Goal: Task Accomplishment & Management: Complete application form

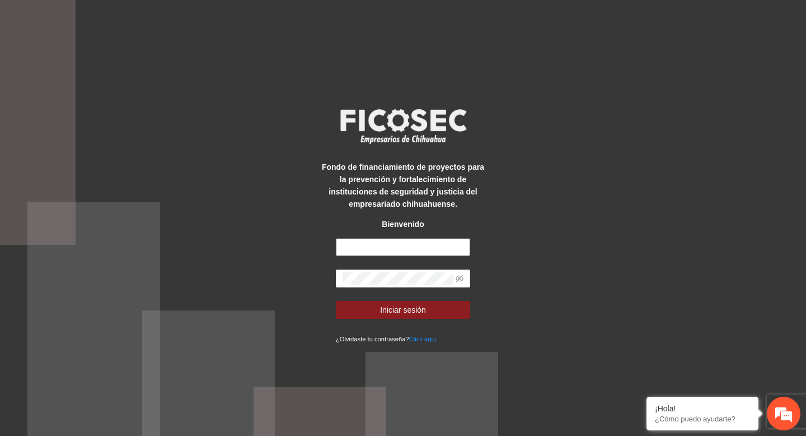
click at [366, 252] on input "text" at bounding box center [403, 247] width 134 height 18
type input "**********"
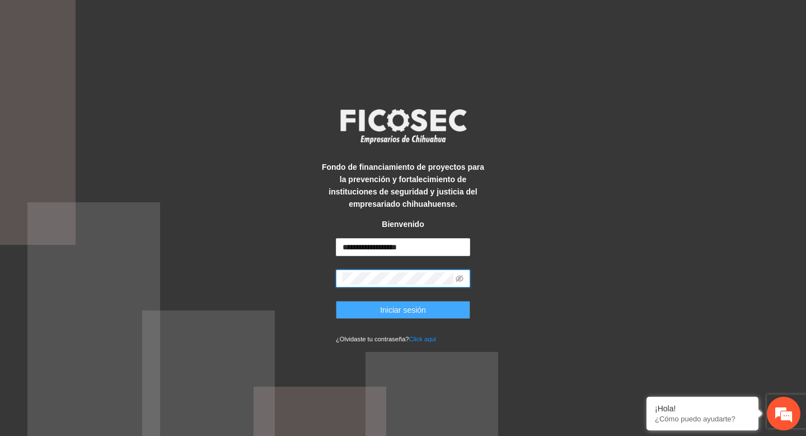
click at [401, 311] on span "Iniciar sesión" at bounding box center [403, 309] width 46 height 12
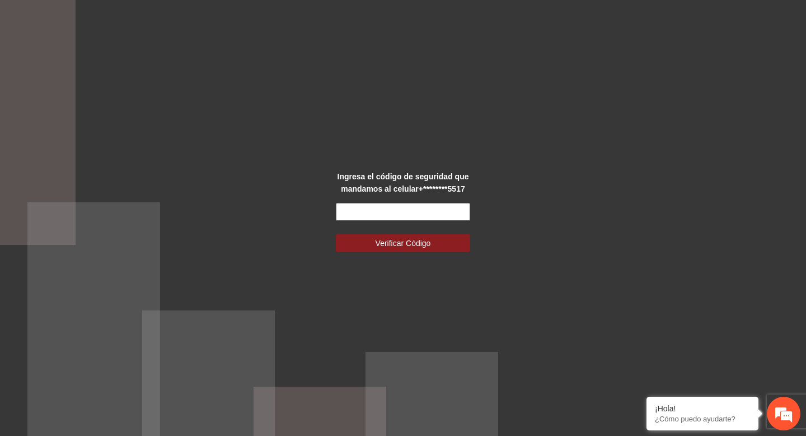
click at [386, 204] on input "text" at bounding box center [403, 212] width 134 height 18
type input "******"
click at [336, 234] on button "Verificar Código" at bounding box center [403, 243] width 134 height 18
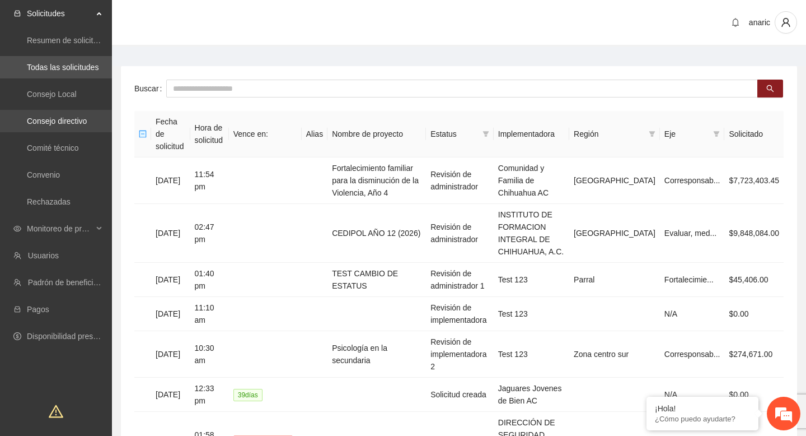
click at [72, 118] on link "Consejo directivo" at bounding box center [57, 120] width 60 height 9
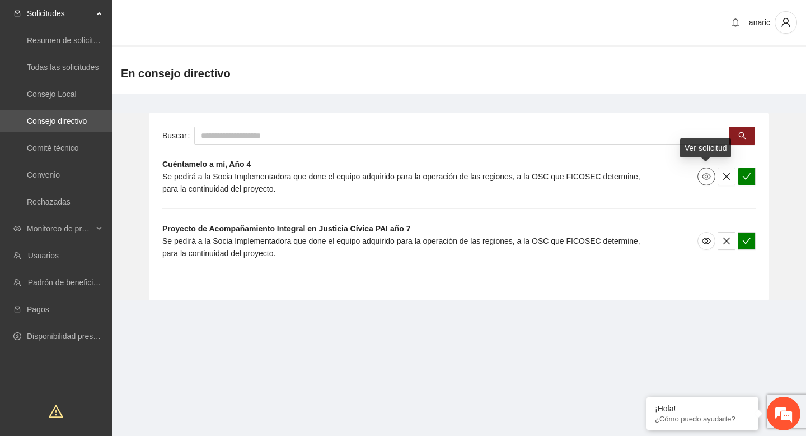
click at [705, 170] on button "button" at bounding box center [707, 176] width 18 height 18
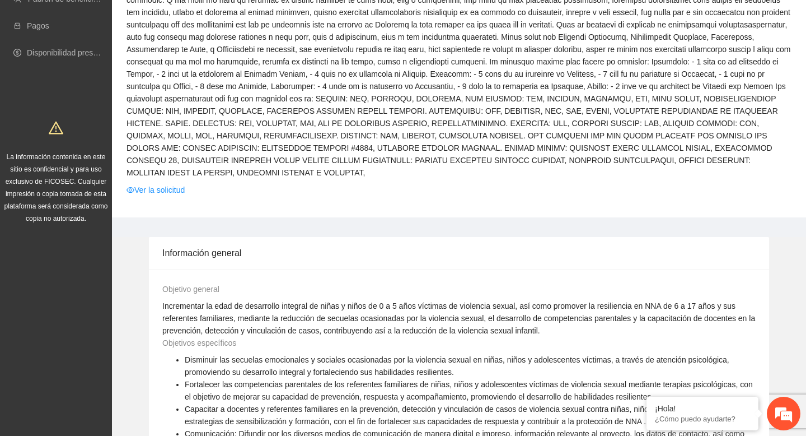
scroll to position [279, 0]
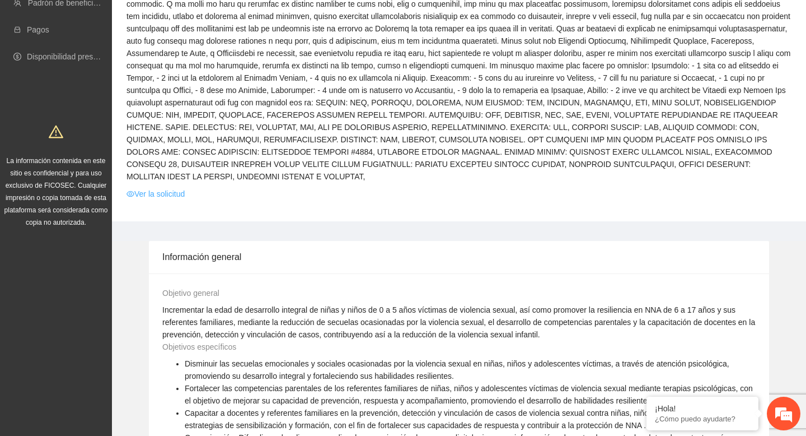
click at [176, 194] on link "Ver la solicitud" at bounding box center [156, 194] width 58 height 12
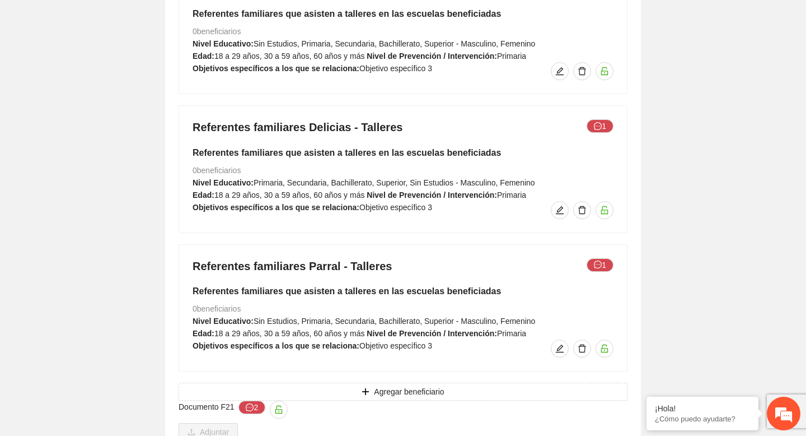
scroll to position [8297, 0]
